Goal: Information Seeking & Learning: Learn about a topic

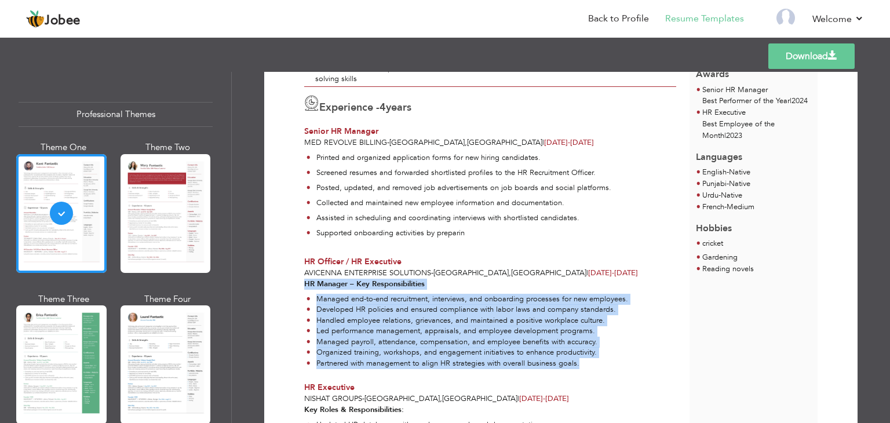
scroll to position [180, 0]
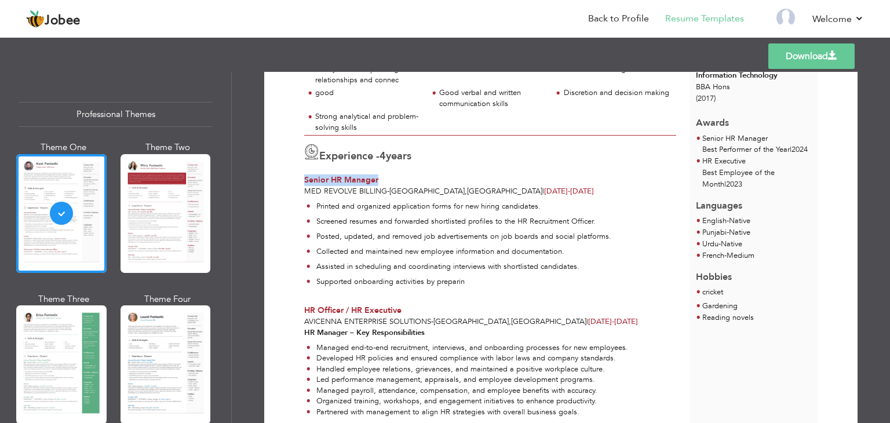
drag, startPoint x: 366, startPoint y: 179, endPoint x: 303, endPoint y: 176, distance: 63.8
click at [304, 176] on span "Senior HR Manager" at bounding box center [341, 179] width 74 height 11
drag, startPoint x: 384, startPoint y: 189, endPoint x: 295, endPoint y: 192, distance: 88.7
click at [298, 192] on div "Experience - 4 years Senior HR Manager Med Revolve Billing - [GEOGRAPHIC_DATA] …" at bounding box center [490, 166] width 385 height 61
copy span "Med Revolve Billing"
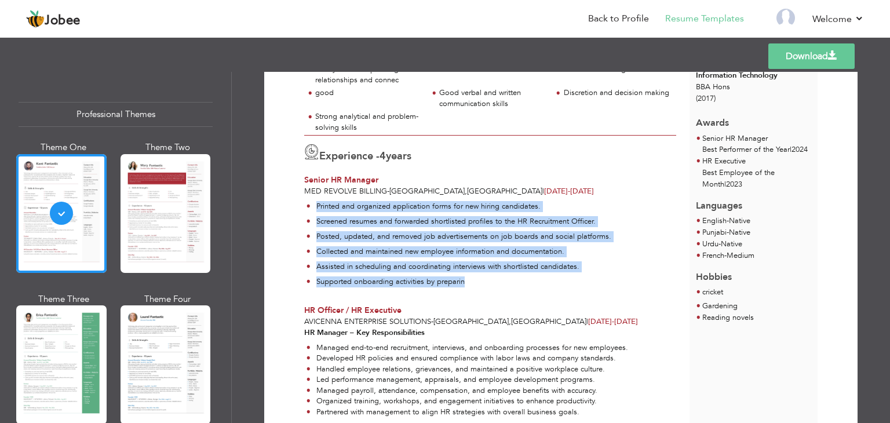
drag, startPoint x: 467, startPoint y: 278, endPoint x: 315, endPoint y: 202, distance: 169.0
click at [315, 202] on ul "Printed and organized application forms for new hiring candidates. Screened res…" at bounding box center [490, 246] width 372 height 90
copy ul "Printed and organized application forms for new hiring candidates. Screened res…"
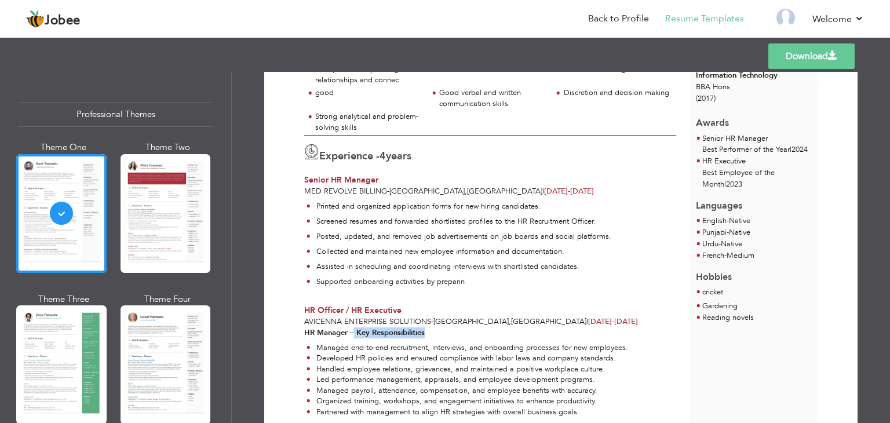
drag, startPoint x: 429, startPoint y: 327, endPoint x: 352, endPoint y: 329, distance: 76.5
click at [352, 329] on div "HR Manager – Key Responsibilities Managed end-to-end recruitment, interviews, a…" at bounding box center [490, 374] width 385 height 95
copy strong "Key Responsibilities"
